Goal: Task Accomplishment & Management: Use online tool/utility

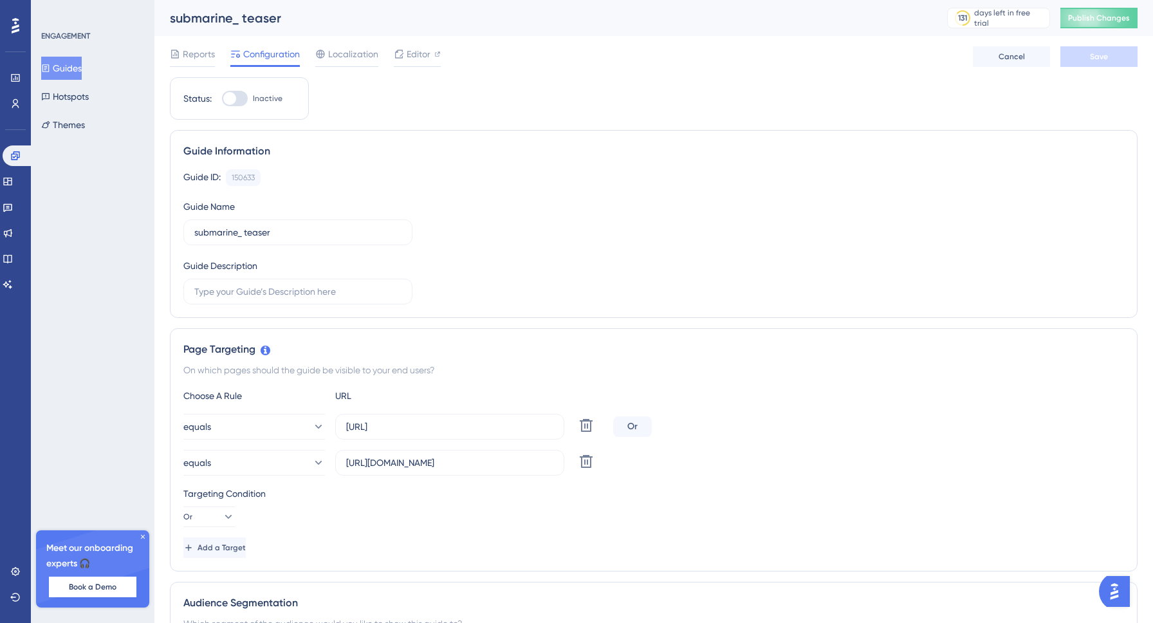
click at [509, 281] on div "Guide ID: 150633 Copy Guide Name submarine_ teaser Guide Description" at bounding box center [653, 236] width 941 height 135
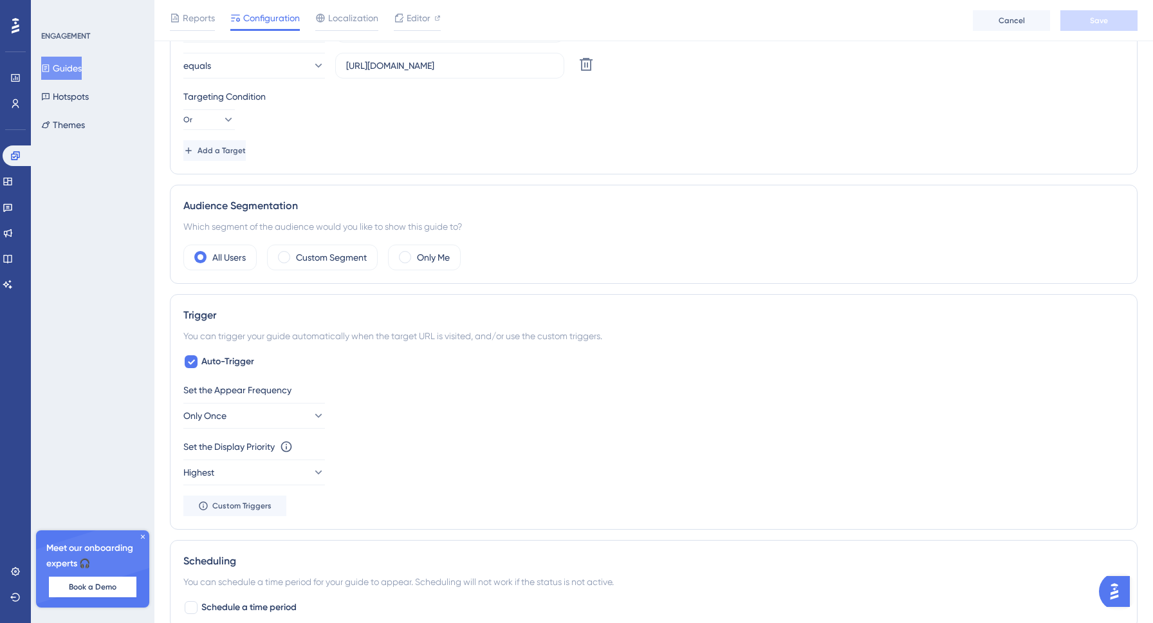
scroll to position [477, 0]
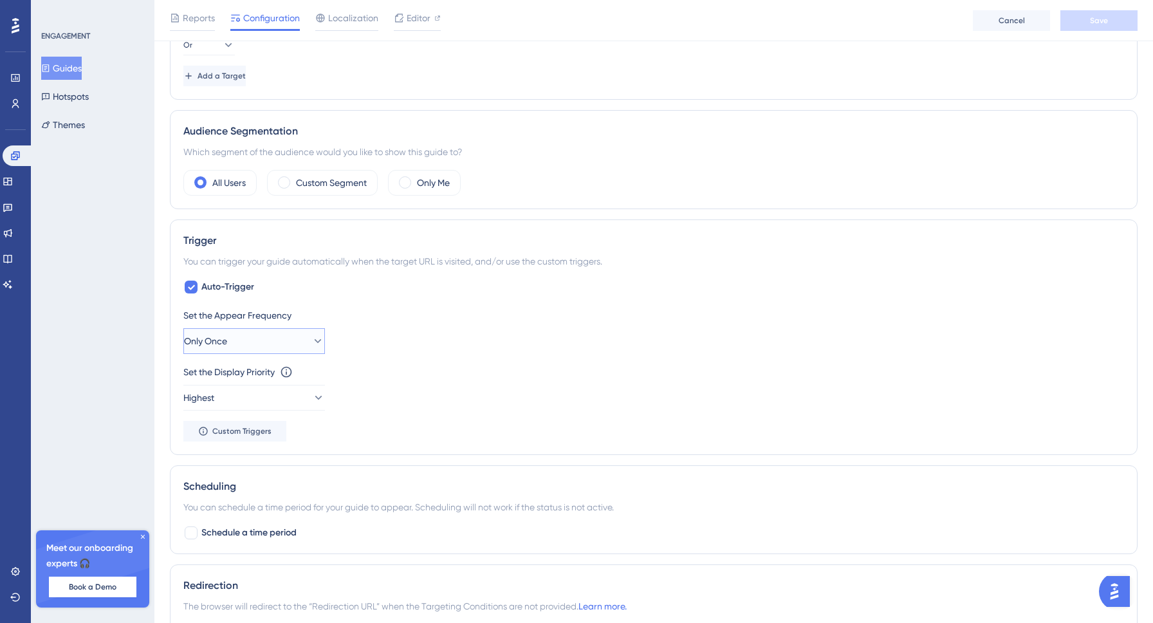
click at [275, 339] on button "Only Once" at bounding box center [254, 341] width 142 height 26
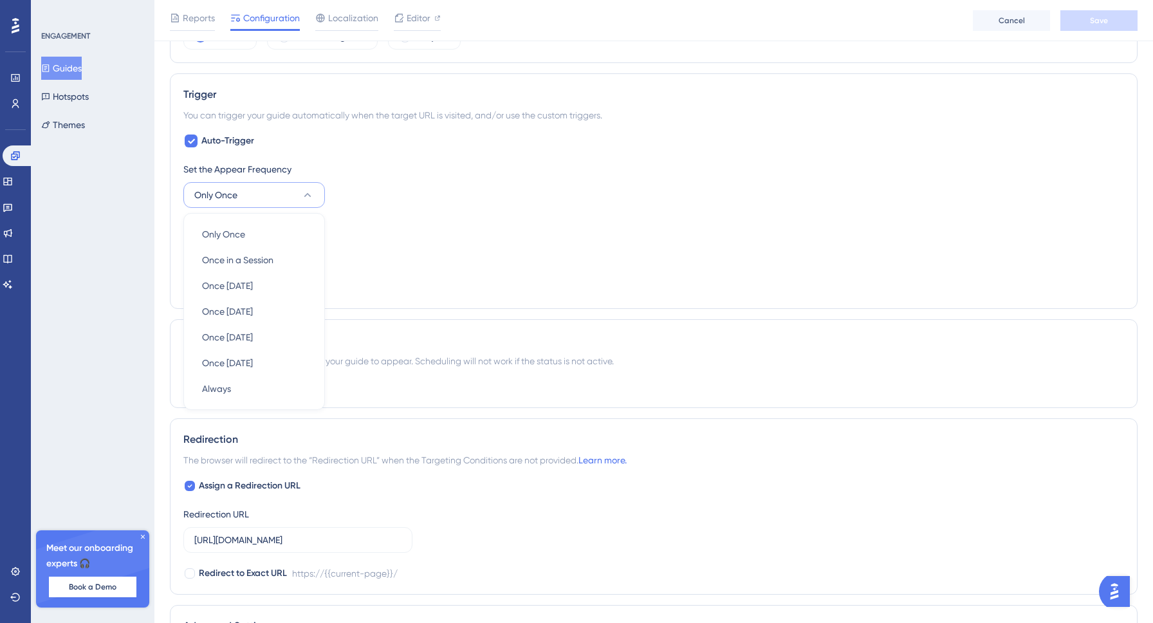
click at [429, 266] on div "Set the Appear Frequency Only Once Only Once Only Once Once in a Session Once i…" at bounding box center [653, 229] width 941 height 134
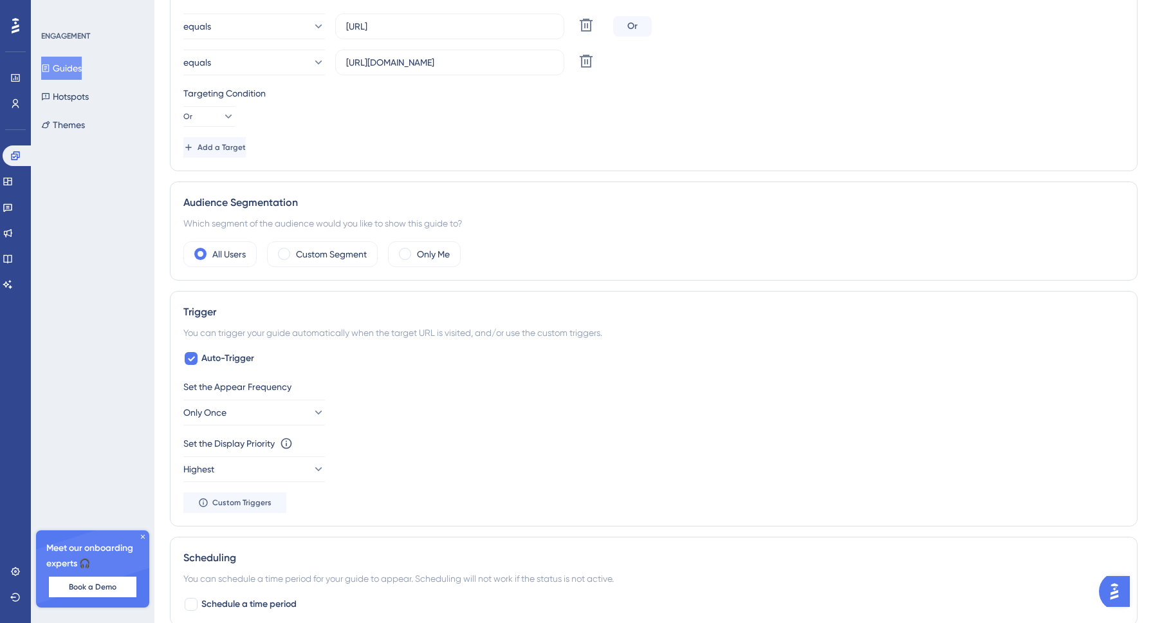
scroll to position [0, 0]
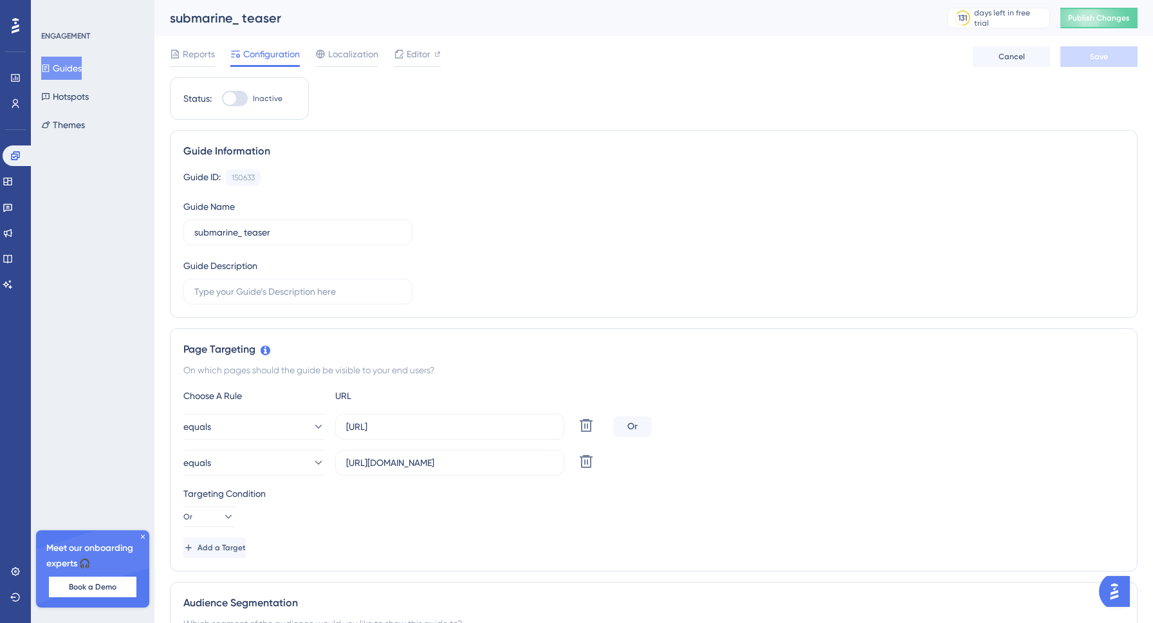
click at [107, 128] on div "Guides Hotspots Themes" at bounding box center [93, 97] width 104 height 80
click at [85, 128] on button "Themes" at bounding box center [63, 124] width 44 height 23
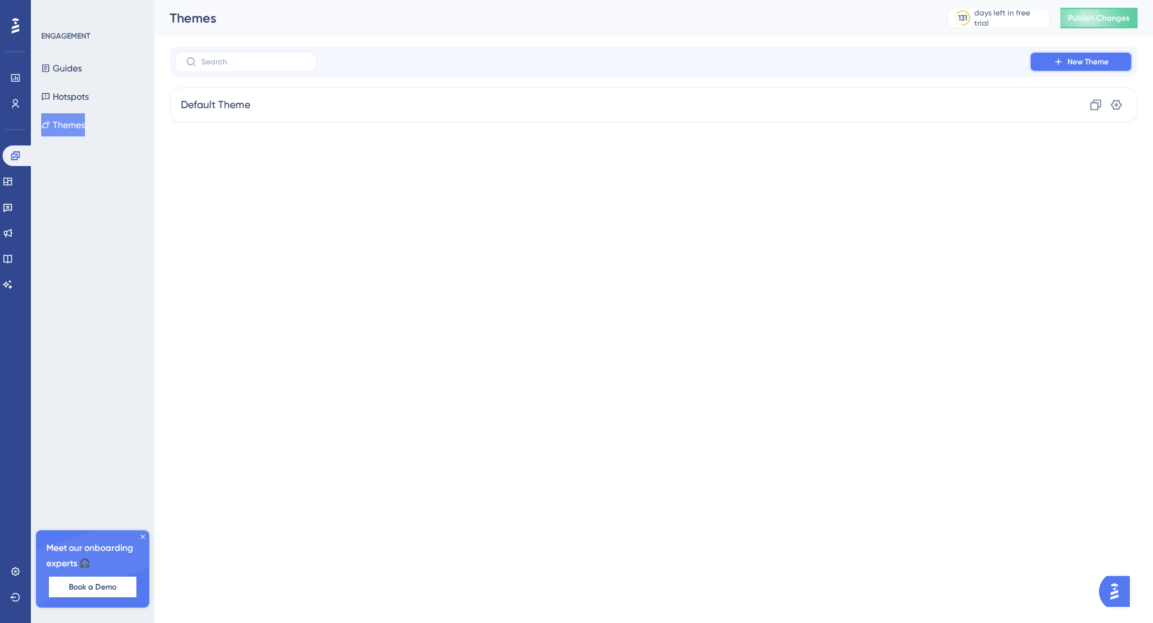
click at [1060, 66] on icon at bounding box center [1059, 62] width 10 height 10
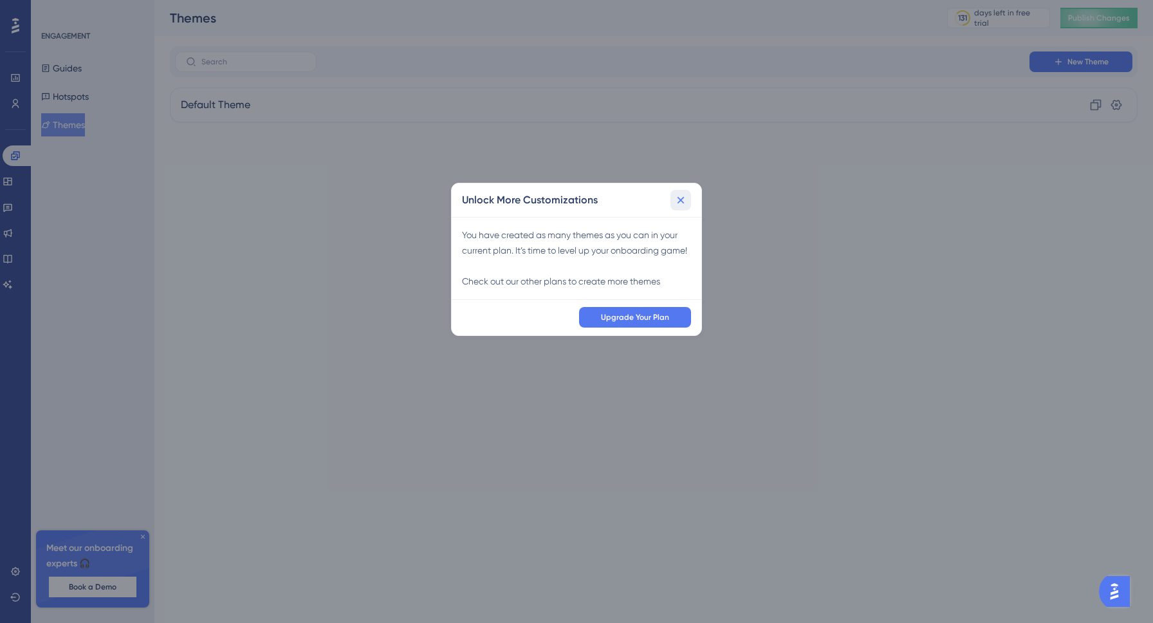
click at [678, 201] on icon at bounding box center [680, 200] width 13 height 13
